Goal: Book appointment/travel/reservation

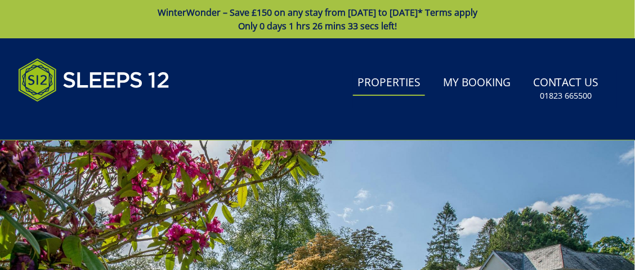
click at [389, 84] on link "Properties" at bounding box center [389, 82] width 72 height 25
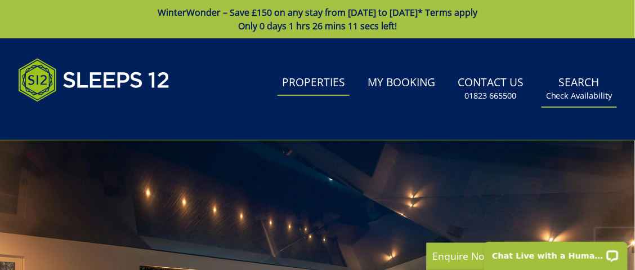
click at [573, 84] on link "Search Check Availability" at bounding box center [578, 88] width 75 height 37
click at [326, 87] on link "Properties" at bounding box center [313, 82] width 72 height 25
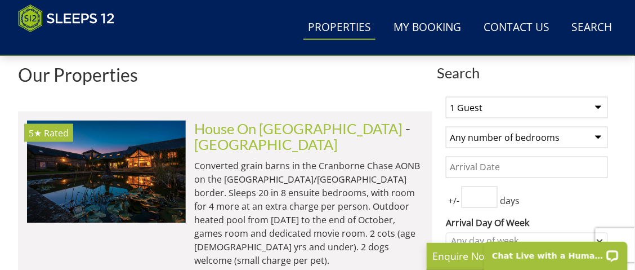
click at [482, 115] on select "1 Guest 2 Guests 3 Guests 4 Guests 5 Guests 6 Guests 7 Guests 8 Guests 9 Guests…" at bounding box center [527, 107] width 162 height 21
select select "11"
click at [446, 101] on select "1 Guest 2 Guests 3 Guests 4 Guests 5 Guests 6 Guests 7 Guests 8 Guests 9 Guests…" at bounding box center [527, 107] width 162 height 21
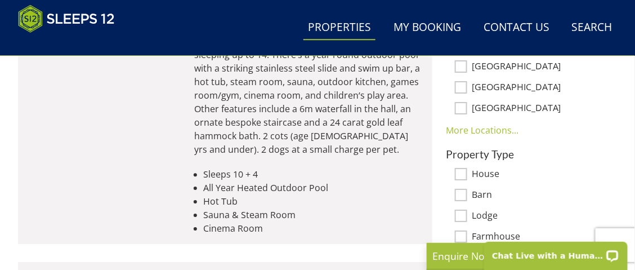
scroll to position [788, 0]
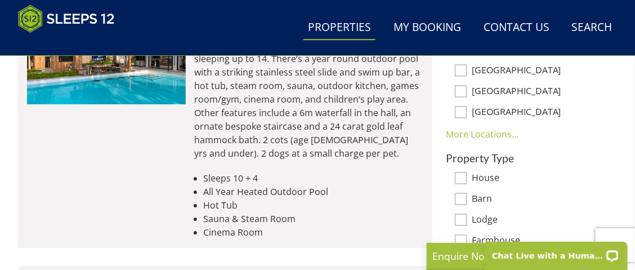
click at [460, 177] on input "House" at bounding box center [461, 178] width 12 height 12
checkbox input "true"
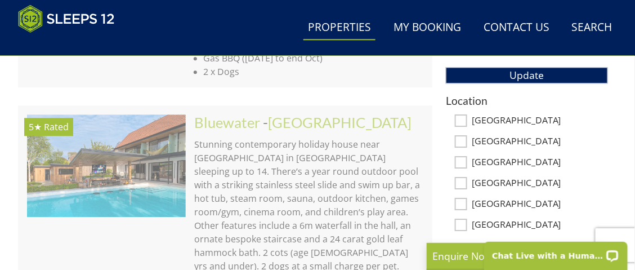
scroll to position [675, 0]
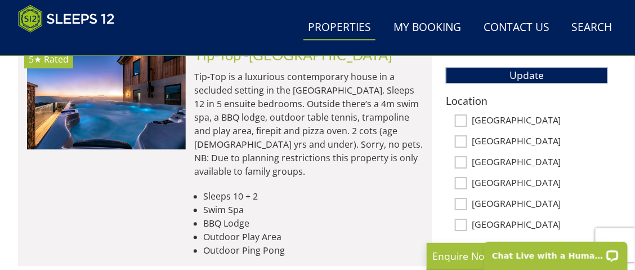
click at [462, 123] on input "[GEOGRAPHIC_DATA]" at bounding box center [461, 120] width 12 height 12
checkbox input "true"
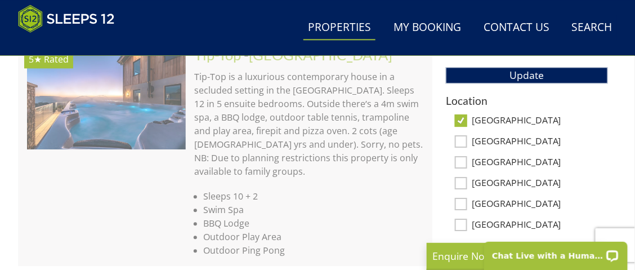
click at [461, 146] on input "[GEOGRAPHIC_DATA]" at bounding box center [461, 141] width 12 height 12
checkbox input "true"
click at [459, 164] on input "[GEOGRAPHIC_DATA]" at bounding box center [461, 162] width 12 height 12
checkbox input "true"
click at [463, 182] on input "[GEOGRAPHIC_DATA]" at bounding box center [461, 183] width 12 height 12
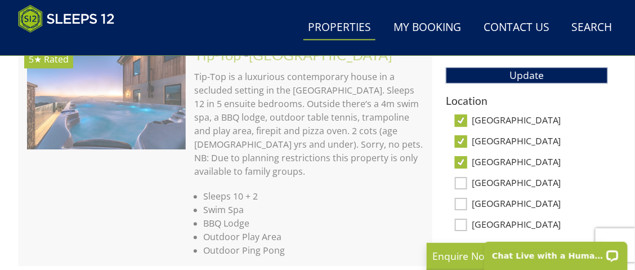
checkbox input "true"
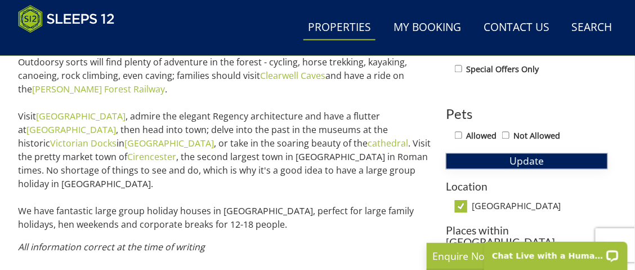
scroll to position [613, 0]
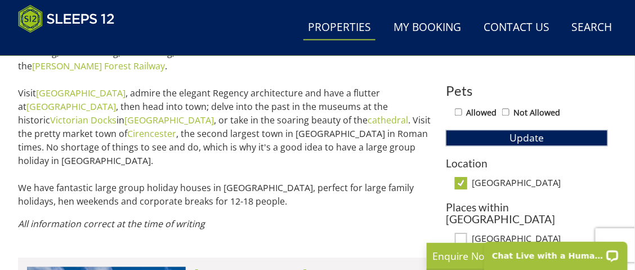
click at [461, 181] on input "[GEOGRAPHIC_DATA]" at bounding box center [461, 183] width 12 height 12
checkbox input "false"
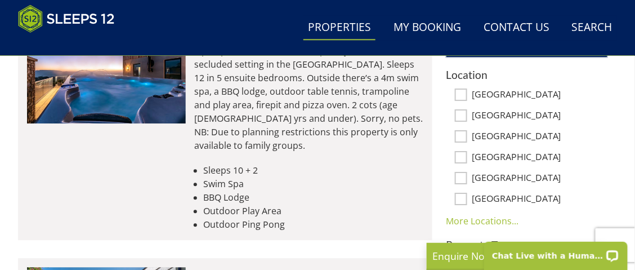
scroll to position [725, 0]
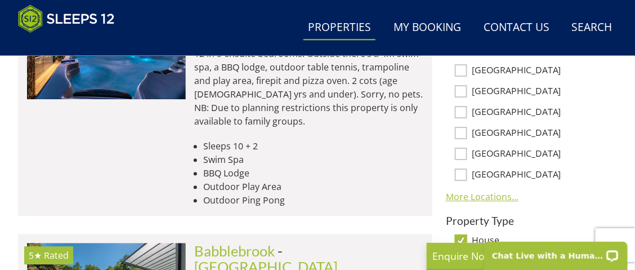
click at [502, 198] on link "More Locations..." at bounding box center [482, 196] width 73 height 12
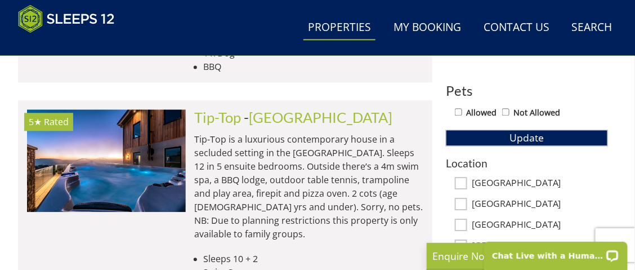
scroll to position [669, 0]
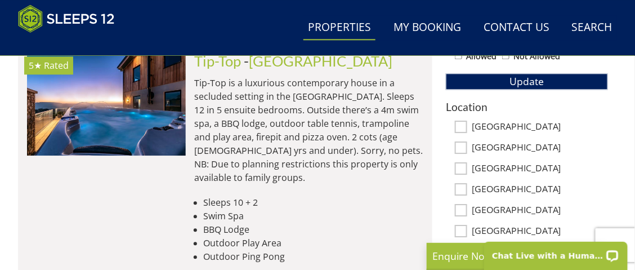
click at [464, 148] on input "[GEOGRAPHIC_DATA]" at bounding box center [461, 147] width 12 height 12
checkbox input "true"
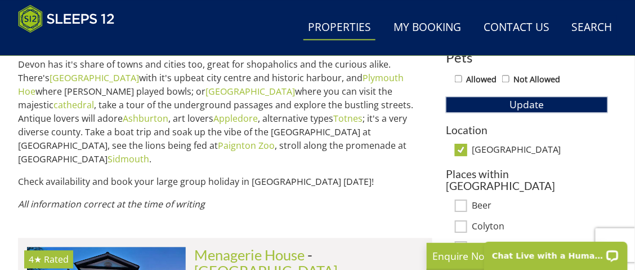
scroll to position [725, 0]
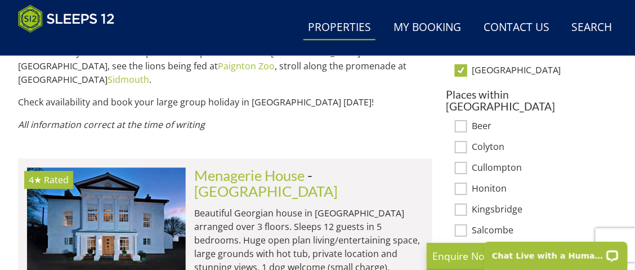
click at [461, 73] on input "[GEOGRAPHIC_DATA]" at bounding box center [461, 70] width 12 height 12
checkbox input "false"
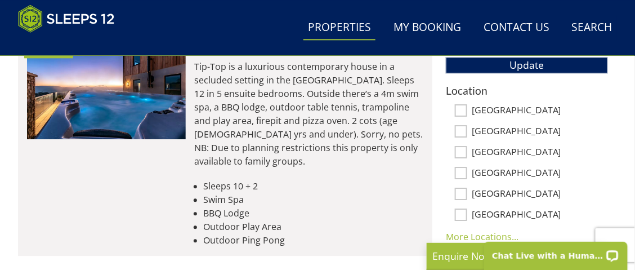
scroll to position [669, 0]
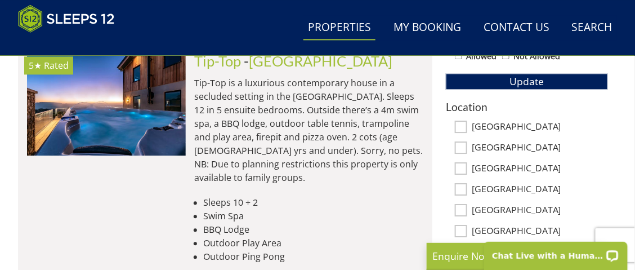
click at [461, 127] on input "[GEOGRAPHIC_DATA]" at bounding box center [461, 126] width 12 height 12
checkbox input "true"
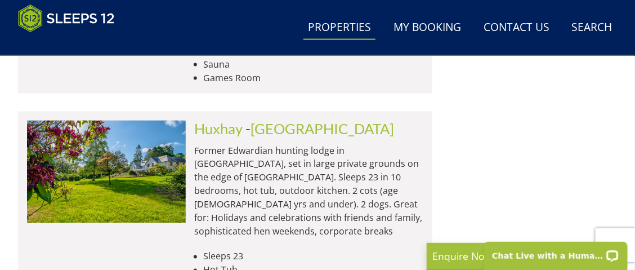
scroll to position [4721, 0]
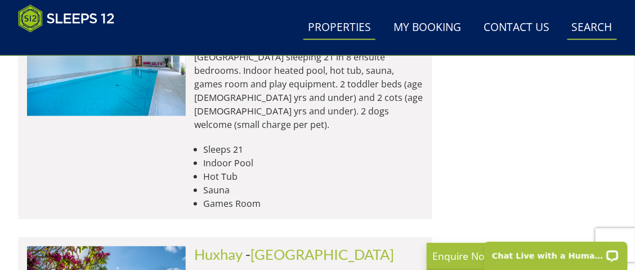
click at [596, 27] on link "Search Check Availability" at bounding box center [592, 27] width 50 height 25
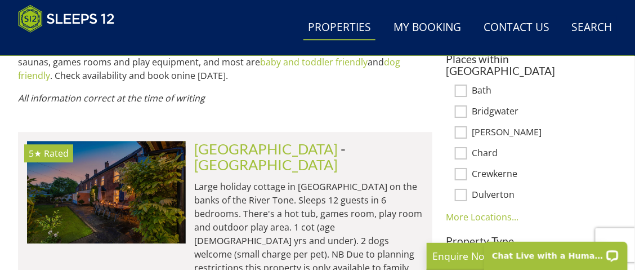
scroll to position [777, 0]
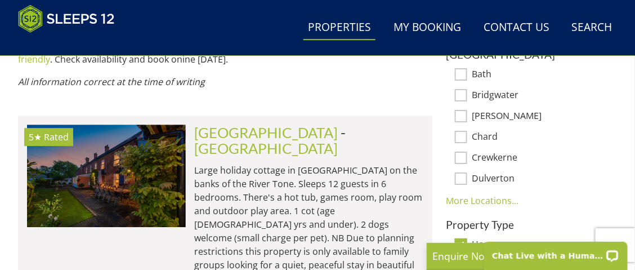
click at [488, 194] on link "More Locations..." at bounding box center [482, 200] width 73 height 12
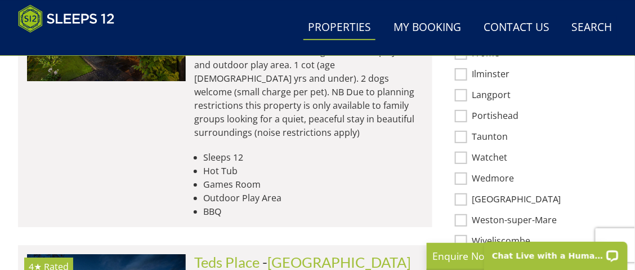
scroll to position [946, 0]
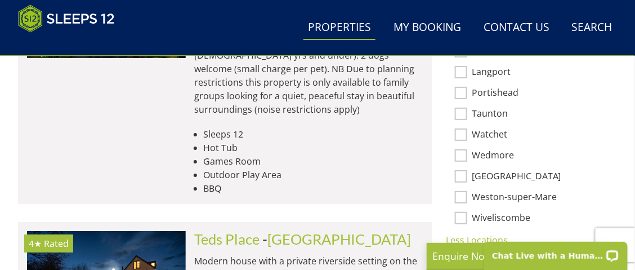
click at [464, 170] on input "[GEOGRAPHIC_DATA]" at bounding box center [461, 176] width 12 height 12
checkbox input "true"
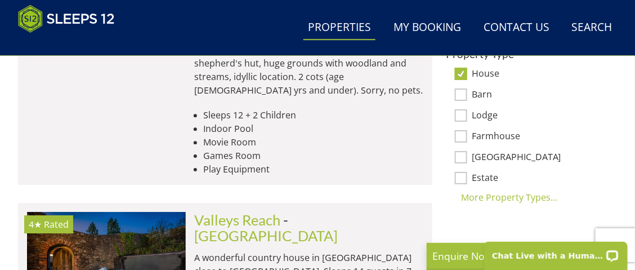
scroll to position [706, 0]
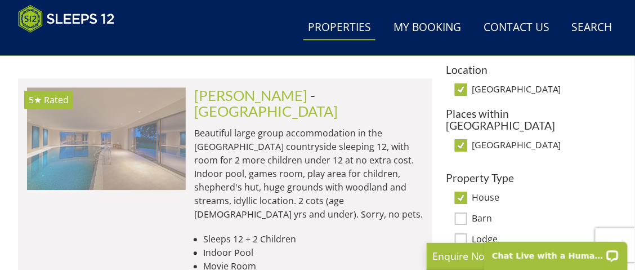
click at [139, 114] on img at bounding box center [106, 138] width 159 height 102
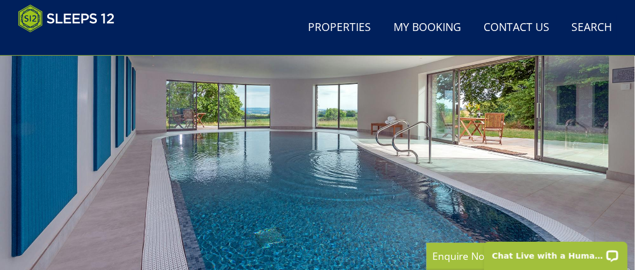
click at [294, 138] on div at bounding box center [317, 103] width 635 height 356
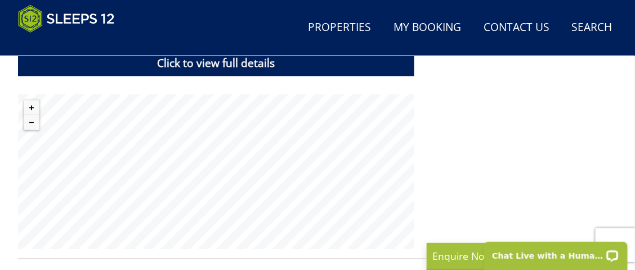
scroll to position [844, 0]
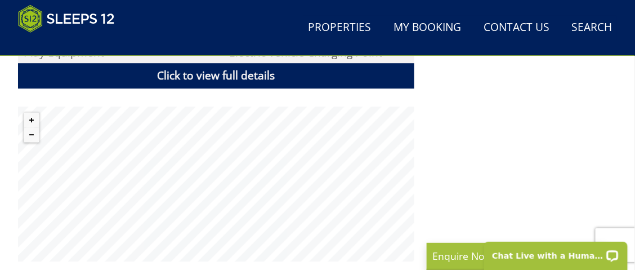
click at [217, 263] on div "Properties [PERSON_NAME] - [GEOGRAPHIC_DATA] Overview Gallery Availability Fact…" at bounding box center [317, 35] width 599 height 858
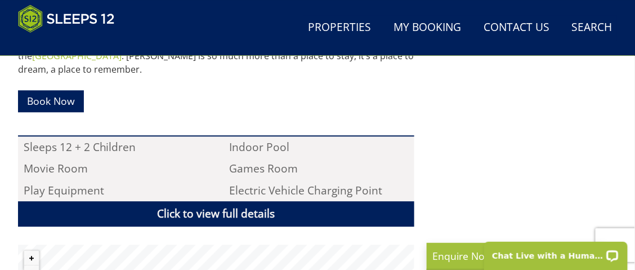
select select "11"
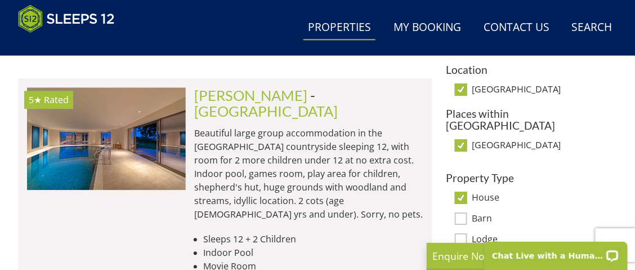
scroll to position [0, 0]
click at [459, 191] on input "House" at bounding box center [461, 197] width 12 height 12
checkbox input "false"
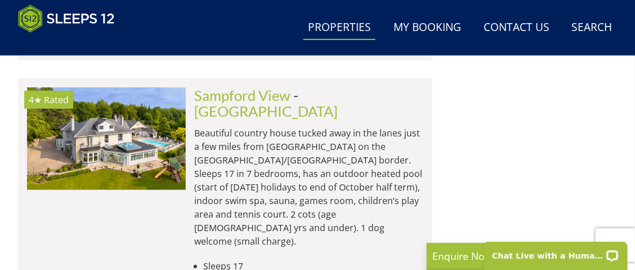
scroll to position [2226, 0]
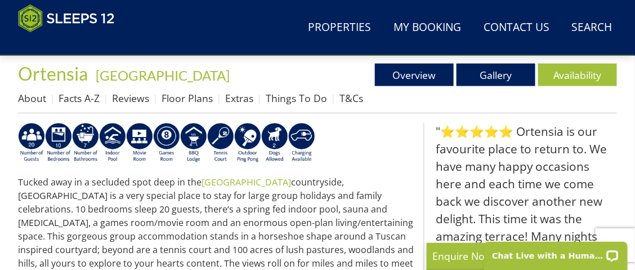
scroll to position [281, 0]
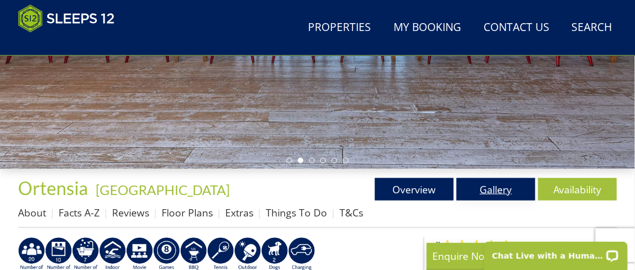
click at [503, 190] on link "Gallery" at bounding box center [495, 189] width 79 height 23
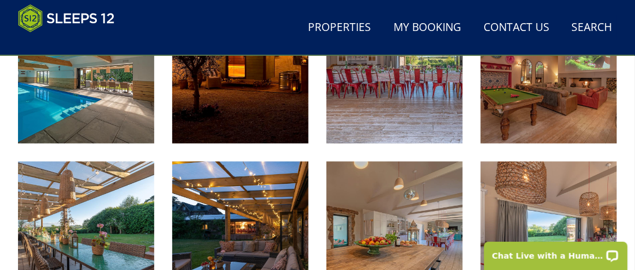
scroll to position [394, 0]
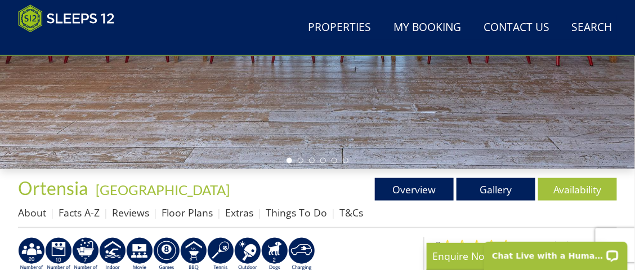
select select "11"
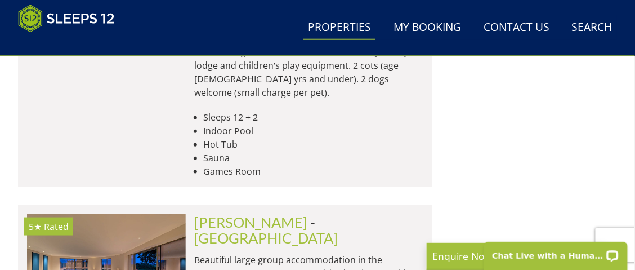
scroll to position [1382, 0]
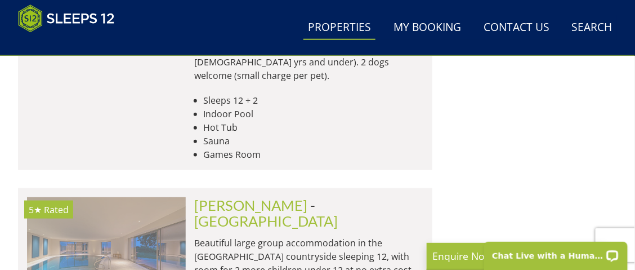
click at [142, 197] on img at bounding box center [106, 248] width 159 height 102
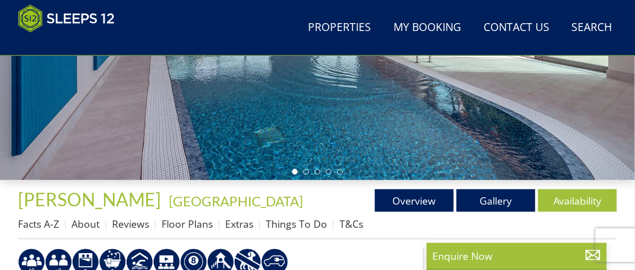
scroll to position [389, 0]
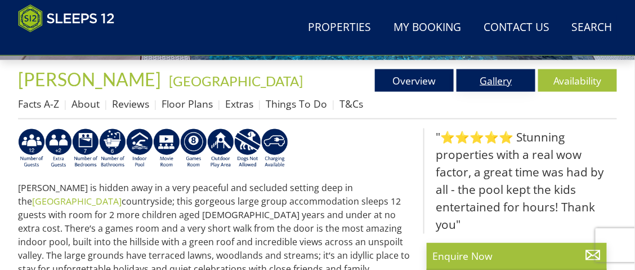
click at [503, 80] on link "Gallery" at bounding box center [495, 80] width 79 height 23
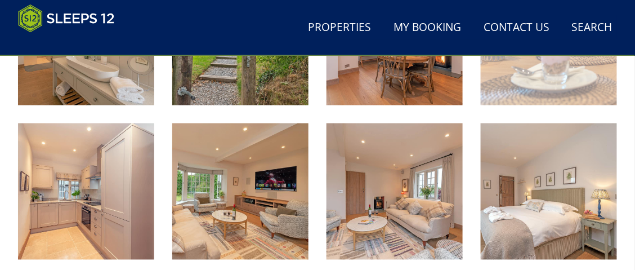
scroll to position [1519, 0]
